Goal: Information Seeking & Learning: Learn about a topic

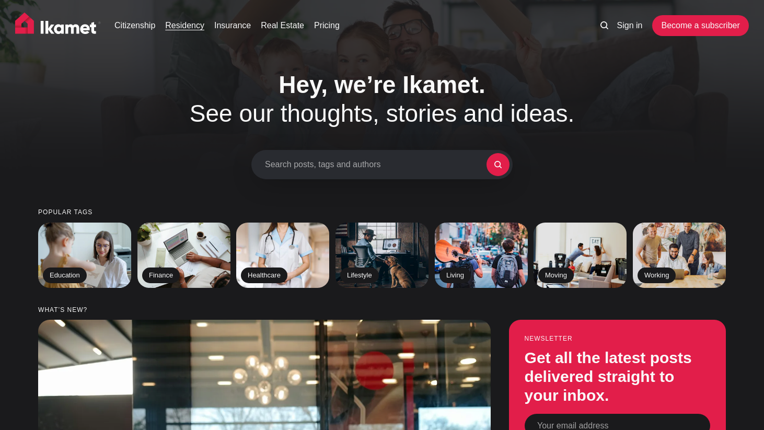
click at [183, 25] on link "Residency" at bounding box center [184, 25] width 39 height 13
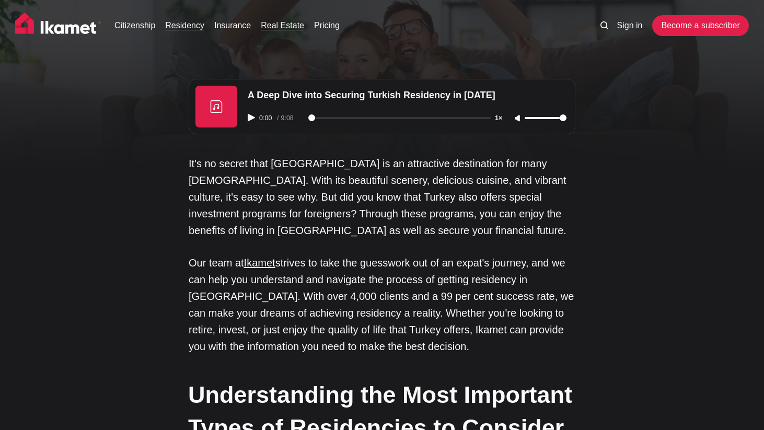
click at [291, 25] on link "Real Estate" at bounding box center [282, 25] width 43 height 13
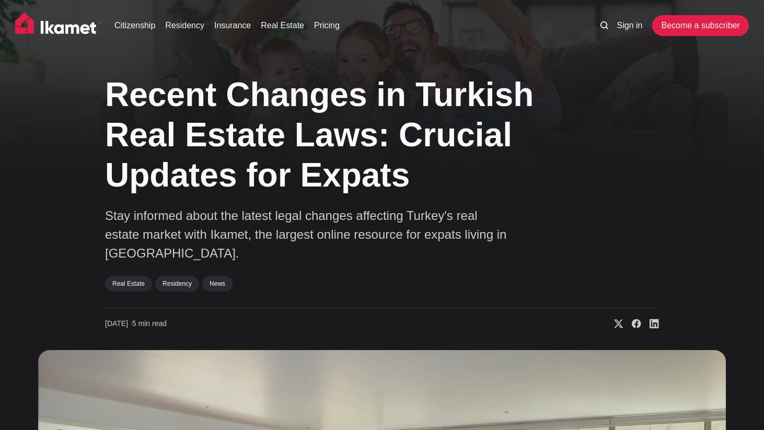
click at [57, 23] on img at bounding box center [58, 26] width 86 height 26
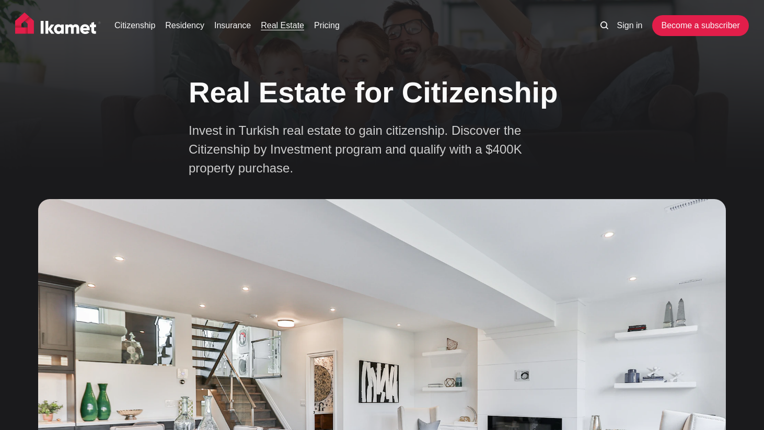
click at [56, 31] on img at bounding box center [58, 26] width 86 height 26
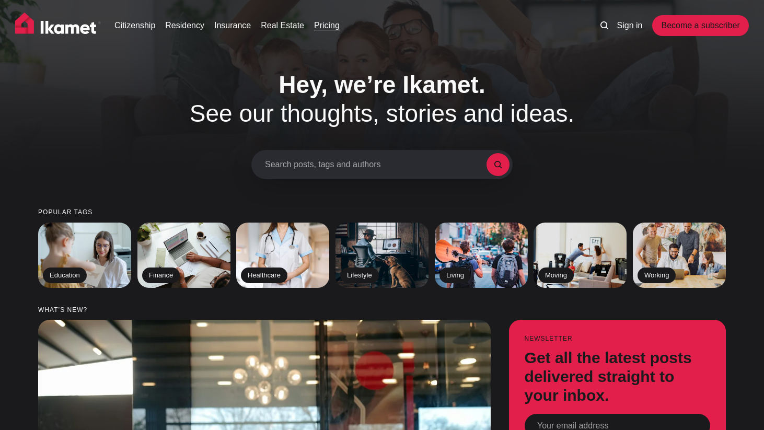
click at [330, 30] on link "Pricing" at bounding box center [327, 25] width 26 height 13
